Goal: Information Seeking & Learning: Learn about a topic

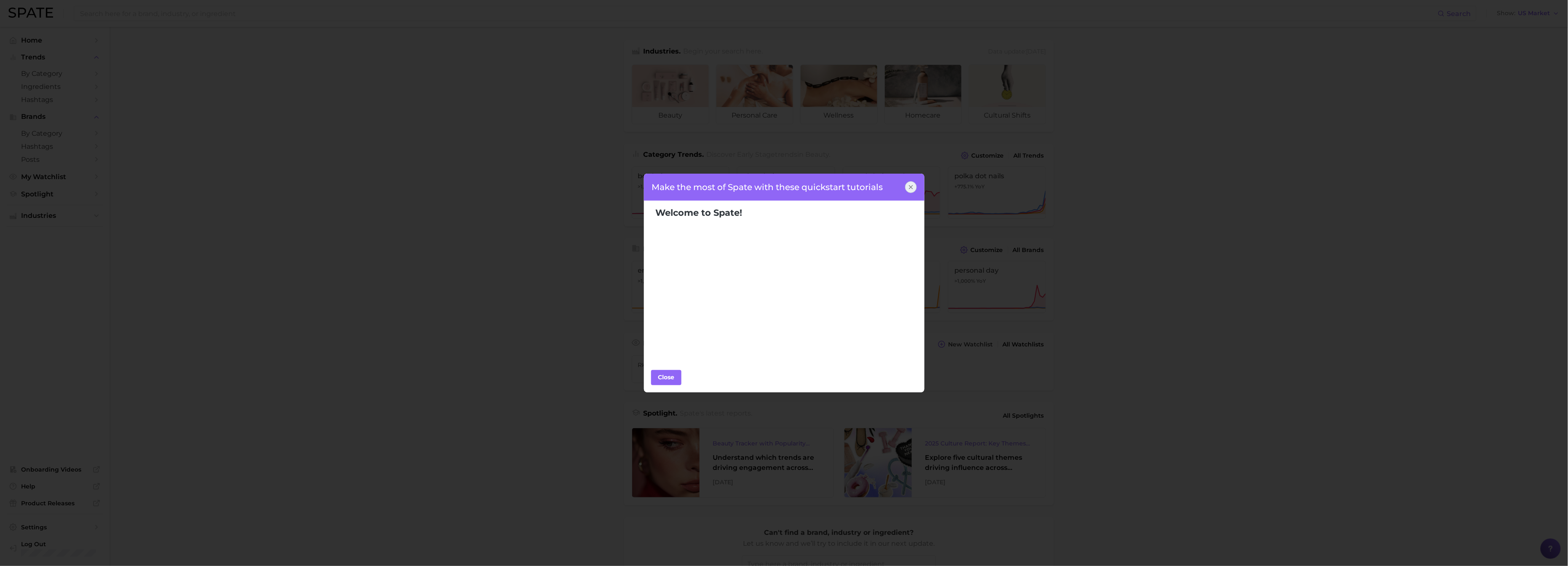
click at [46, 195] on div "Make the most of Spate with these quickstart tutorials Welcome to Spate! Popula…" at bounding box center [784, 283] width 1568 height 566
click at [661, 377] on div "Close" at bounding box center [667, 377] width 26 height 13
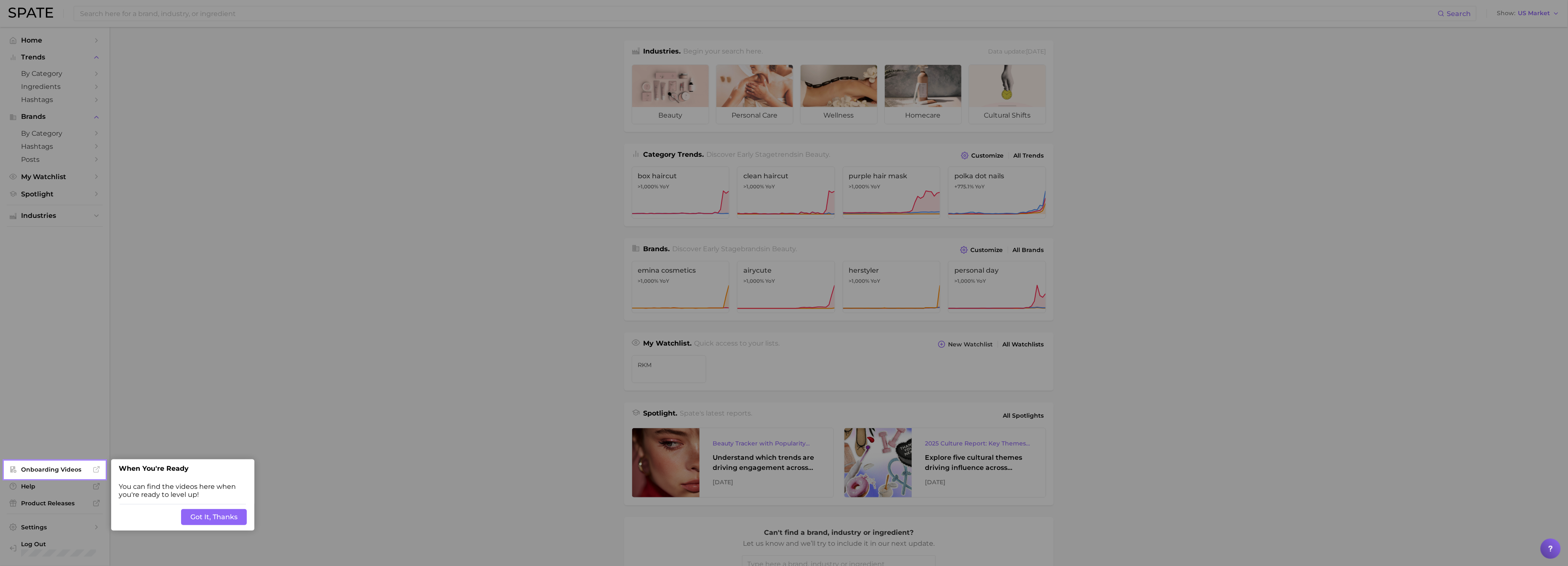
click at [231, 518] on button "Got It, Thanks" at bounding box center [214, 517] width 66 height 16
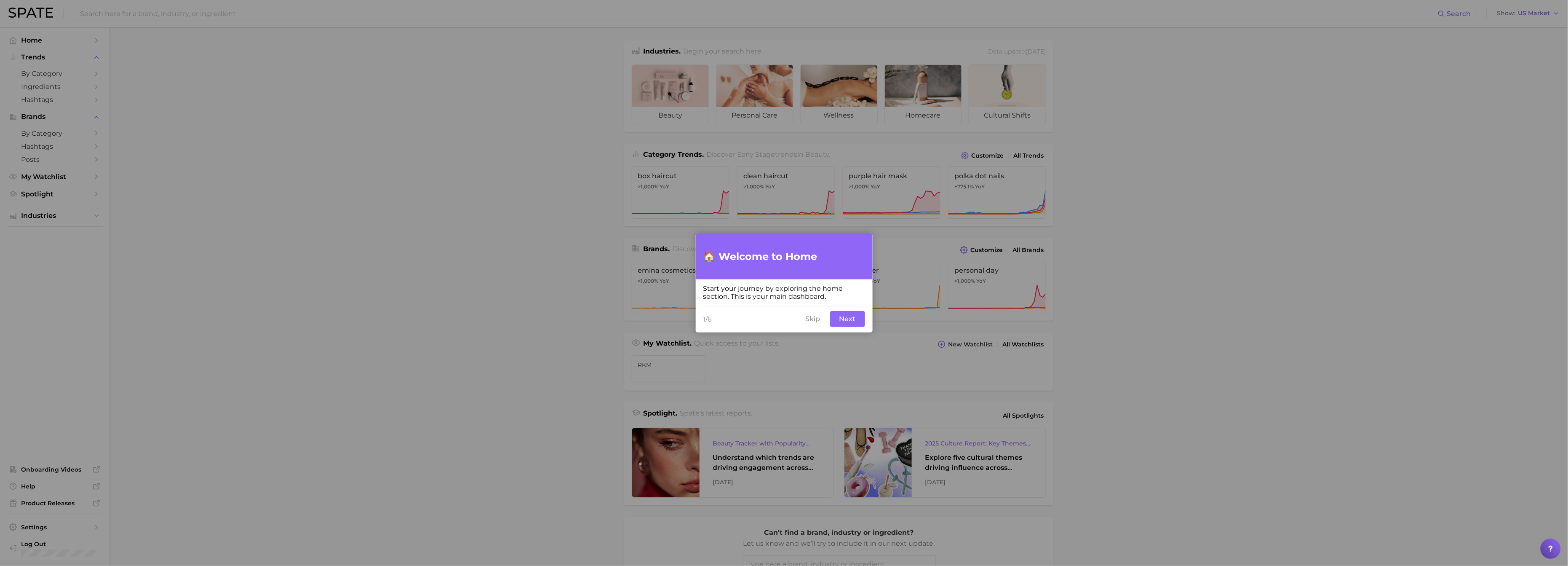
click at [810, 317] on button "Skip" at bounding box center [813, 319] width 25 height 16
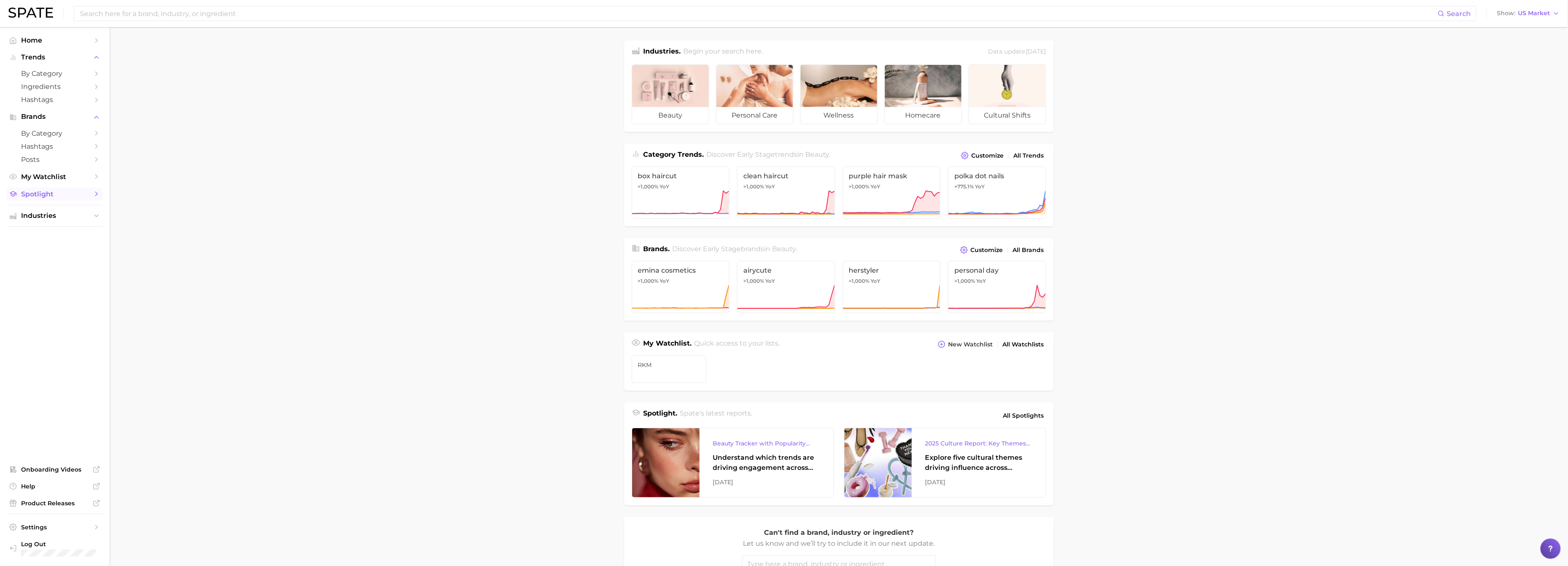
click at [71, 193] on span "Spotlight" at bounding box center [54, 194] width 67 height 8
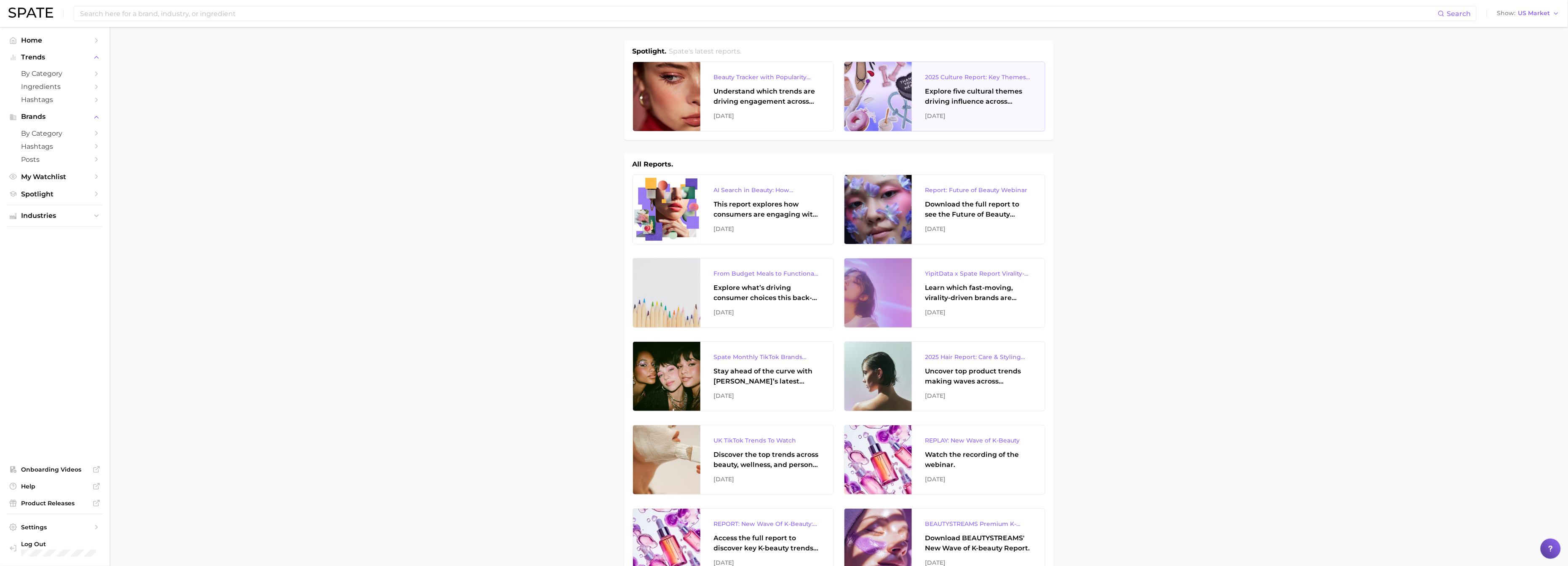
click at [957, 89] on div "Explore five cultural themes driving influence across beauty, food, and pop cul…" at bounding box center [978, 96] width 106 height 20
drag, startPoint x: 989, startPoint y: 186, endPoint x: 1263, endPoint y: 172, distance: 274.4
click at [967, 186] on div "Report: Future of Beauty Webinar" at bounding box center [978, 189] width 106 height 10
